Goal: Check status: Check status

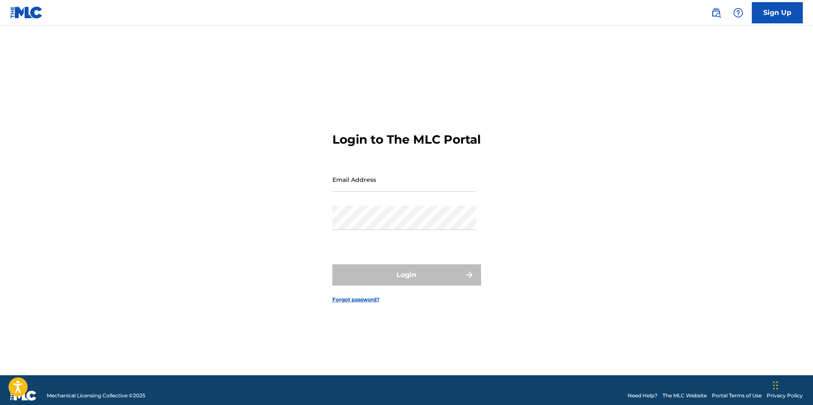
drag, startPoint x: 333, startPoint y: 167, endPoint x: 346, endPoint y: 186, distance: 23.6
click at [333, 167] on form "Login to The MLC Portal Email Address Password Login Forgot password?" at bounding box center [406, 211] width 149 height 328
click at [346, 186] on input "Email Address" at bounding box center [404, 179] width 144 height 24
click at [347, 186] on input "s" at bounding box center [404, 179] width 144 height 24
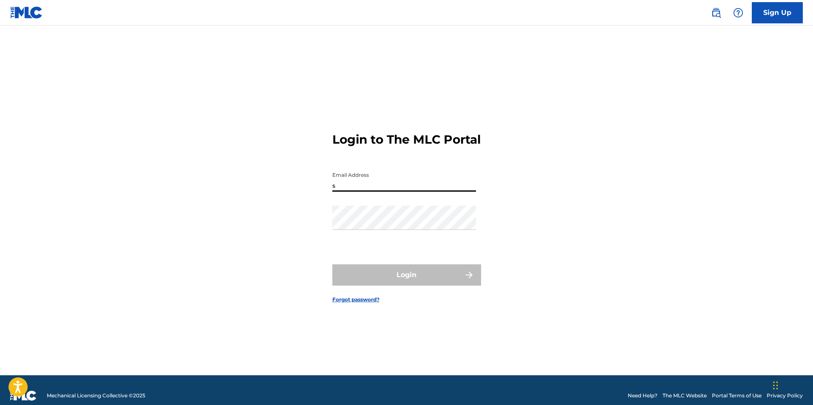
type input "[EMAIL_ADDRESS][DOMAIN_NAME]"
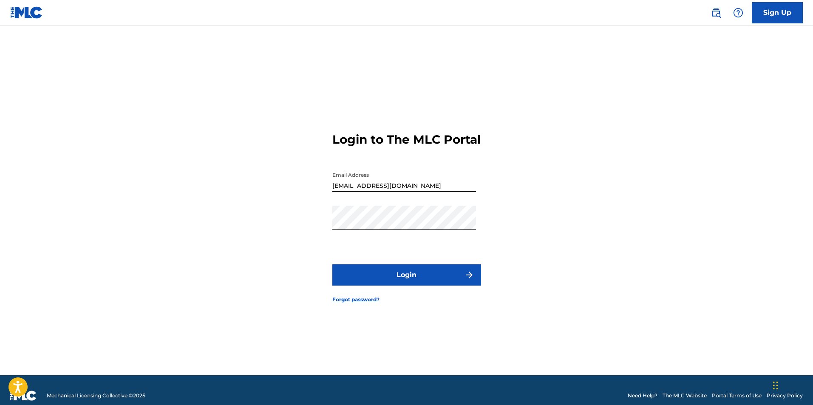
click at [409, 274] on button "Login" at bounding box center [406, 274] width 149 height 21
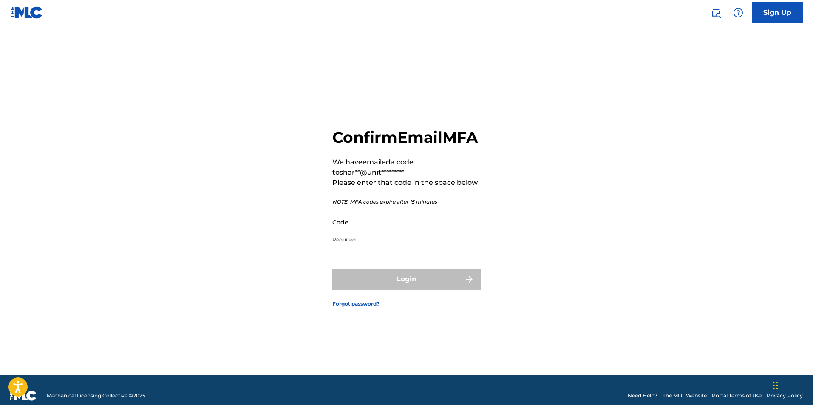
click at [394, 232] on input "Code" at bounding box center [404, 222] width 144 height 24
paste input "828409"
type input "828409"
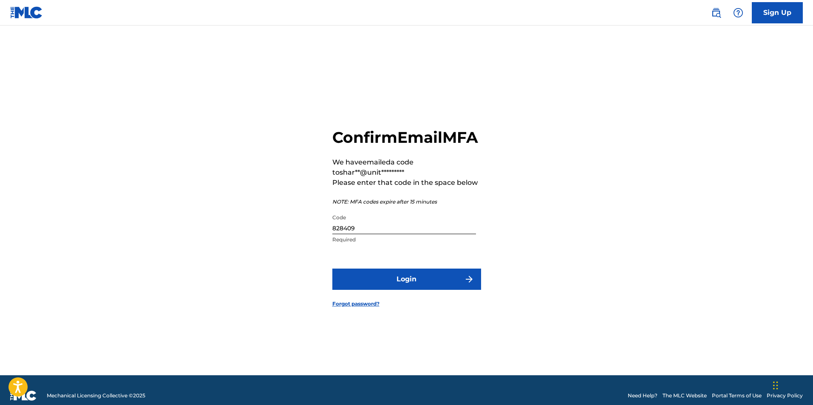
click at [505, 223] on div "Confirm Email MFA We have emailed a code to shar**@unit********* Please enter t…" at bounding box center [406, 211] width 595 height 328
click at [479, 277] on form "Confirm Email MFA We have emailed a code to shar**@unit********* Please enter t…" at bounding box center [406, 211] width 149 height 328
click at [477, 280] on button "Login" at bounding box center [406, 278] width 149 height 21
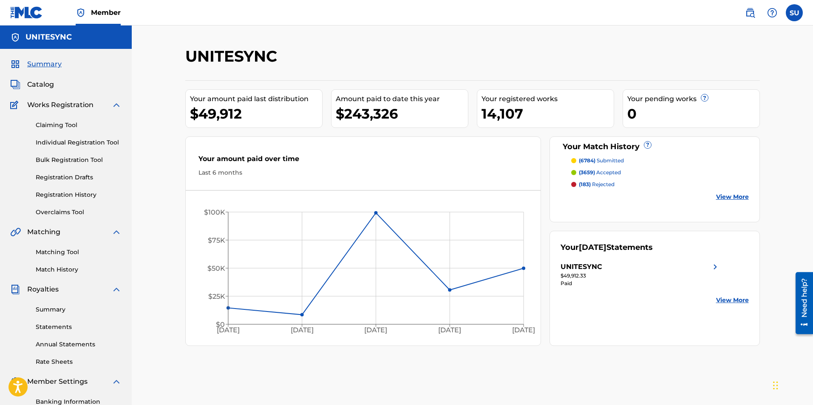
click at [588, 172] on span "(3659)" at bounding box center [587, 172] width 16 height 6
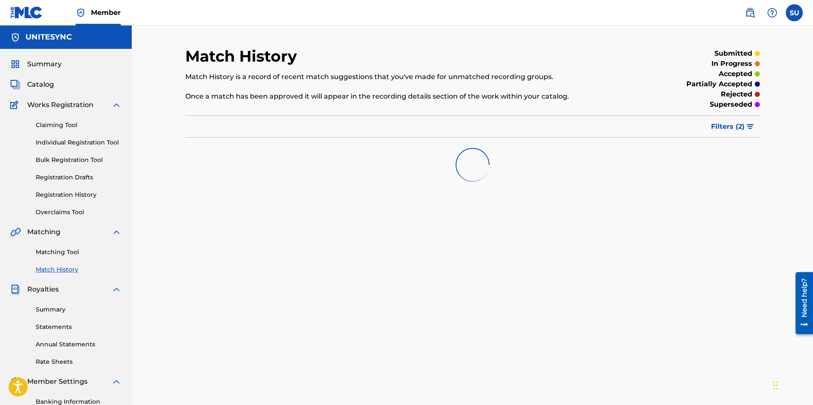
click at [746, 126] on img "submit" at bounding box center [749, 126] width 7 height 5
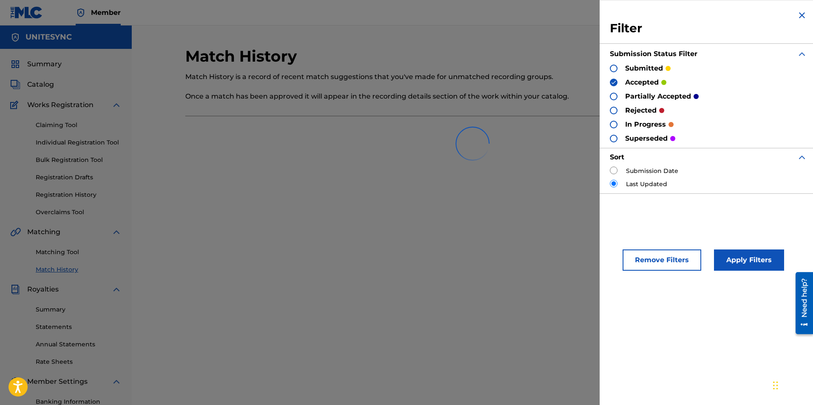
click at [608, 68] on div "Filter Submission Status Filter submitted accepted partially accepted rejected …" at bounding box center [708, 101] width 218 height 203
click at [571, 64] on div "Match History Match History is a record of recent match suggestions that you've…" at bounding box center [406, 79] width 442 height 65
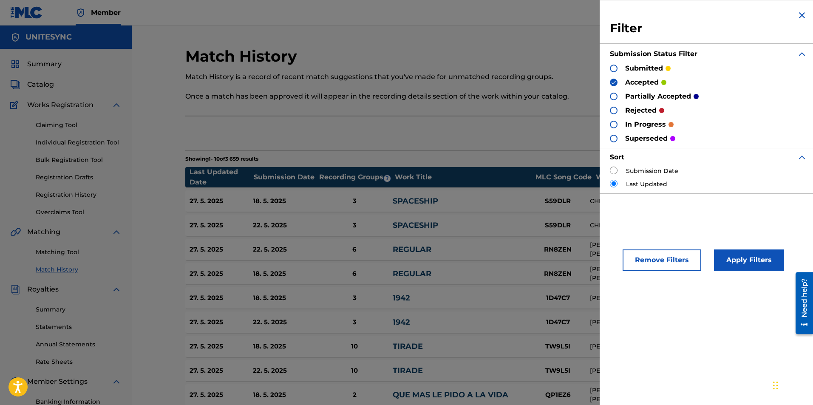
click at [800, 16] on img at bounding box center [802, 15] width 10 height 10
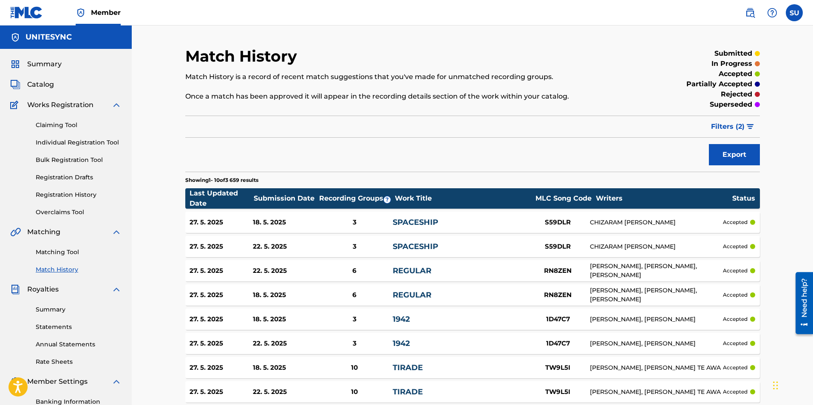
click at [41, 61] on span "Summary" at bounding box center [44, 64] width 34 height 10
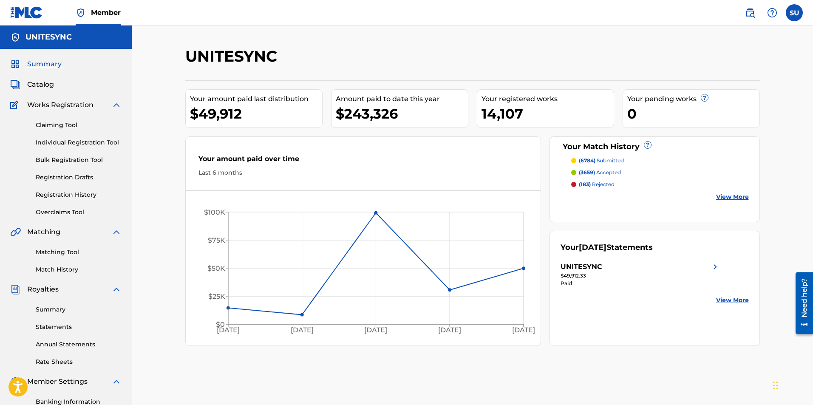
click at [493, 63] on div "UNITESYNC" at bounding box center [406, 59] width 442 height 25
